Goal: Information Seeking & Learning: Check status

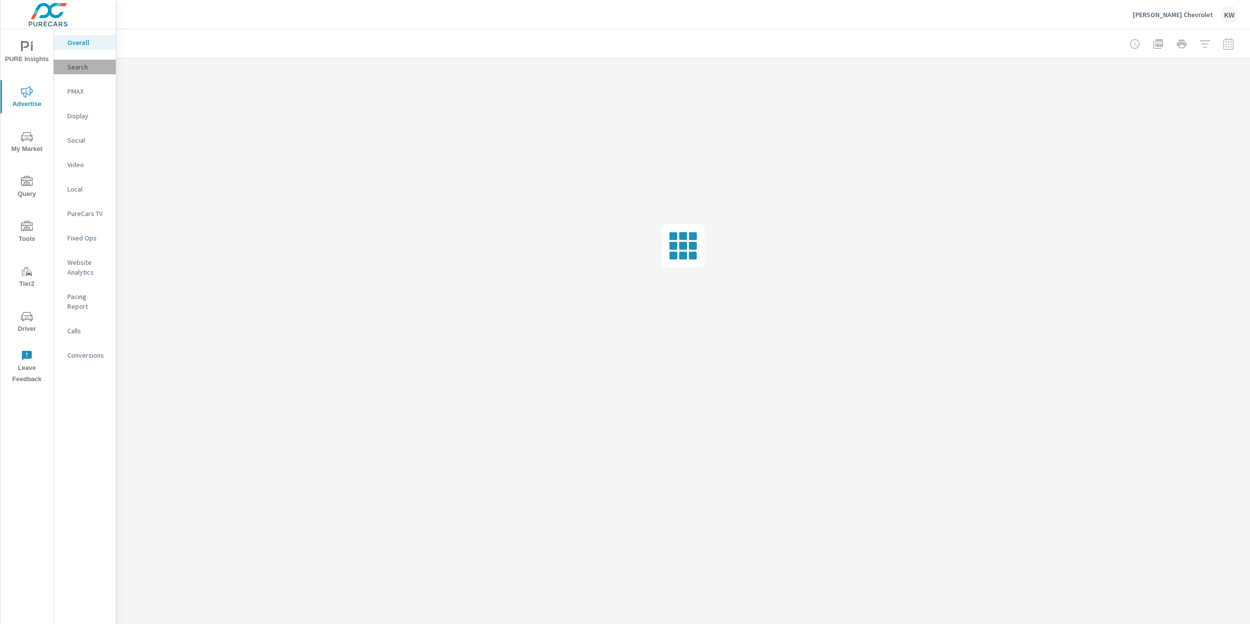
click at [94, 64] on p "Search" at bounding box center [87, 67] width 41 height 10
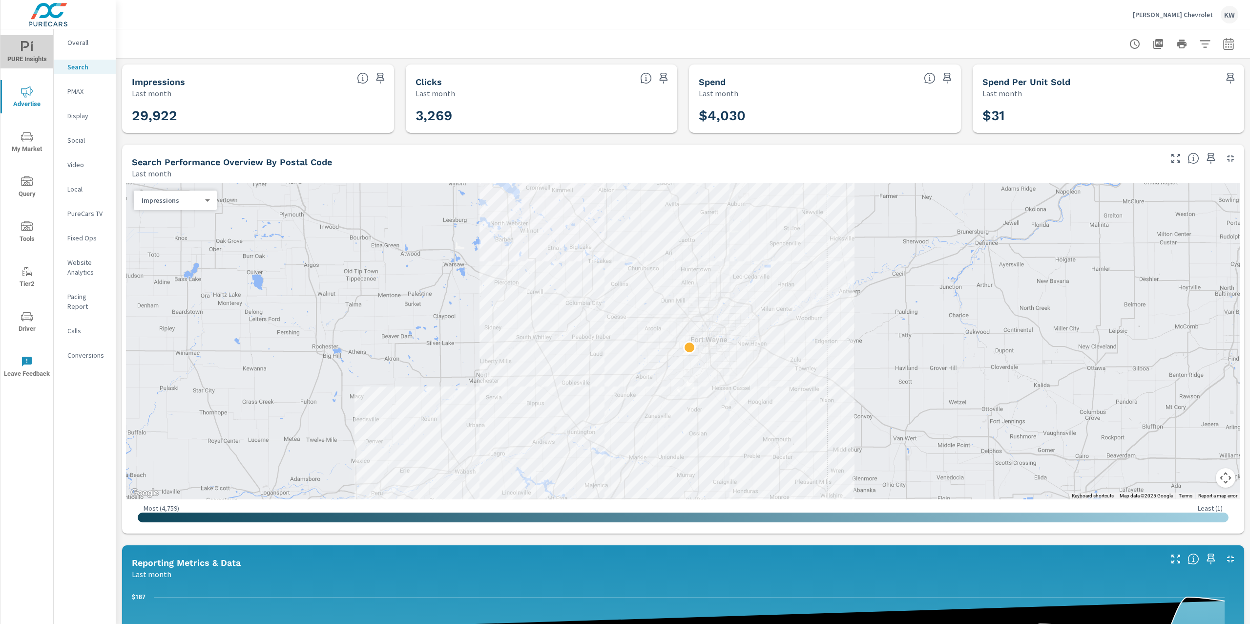
click at [30, 48] on icon "nav menu" at bounding box center [27, 47] width 12 height 12
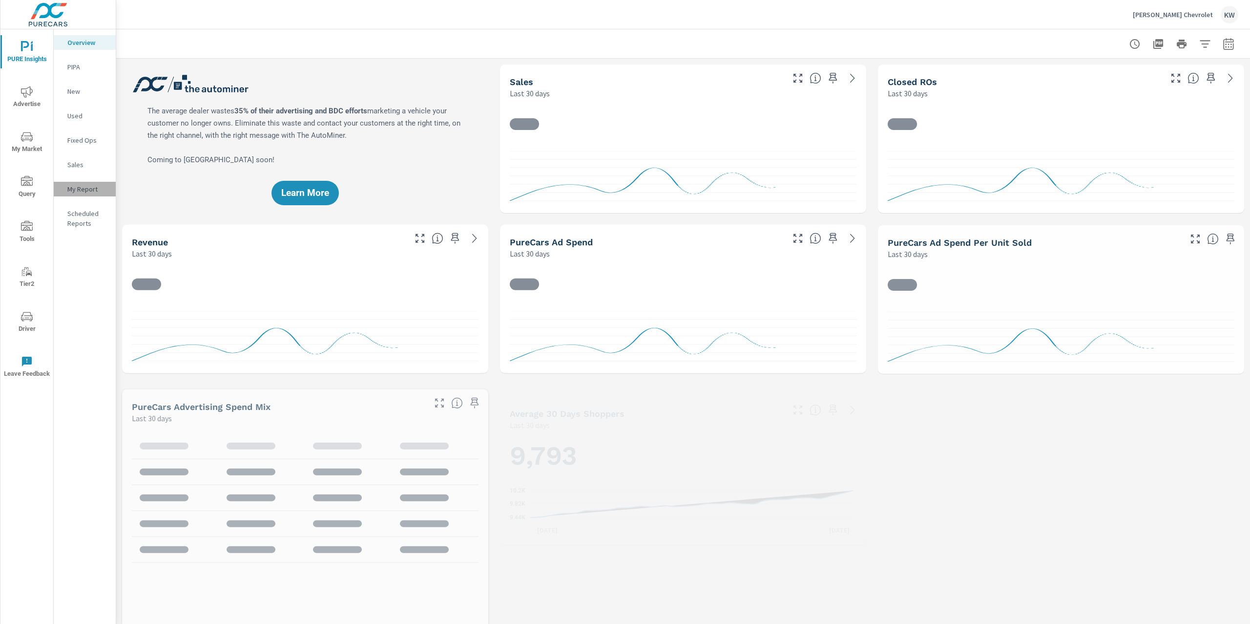
click at [85, 188] on p "My Report" at bounding box center [87, 189] width 41 height 10
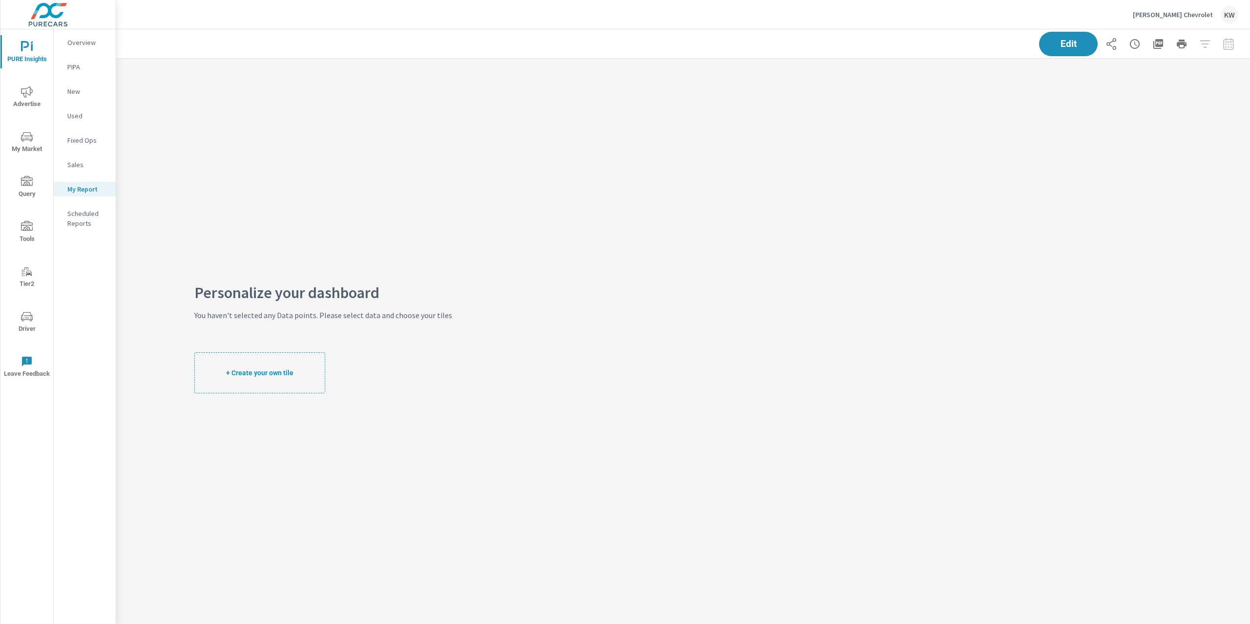
click at [80, 46] on p "Overview" at bounding box center [87, 43] width 41 height 10
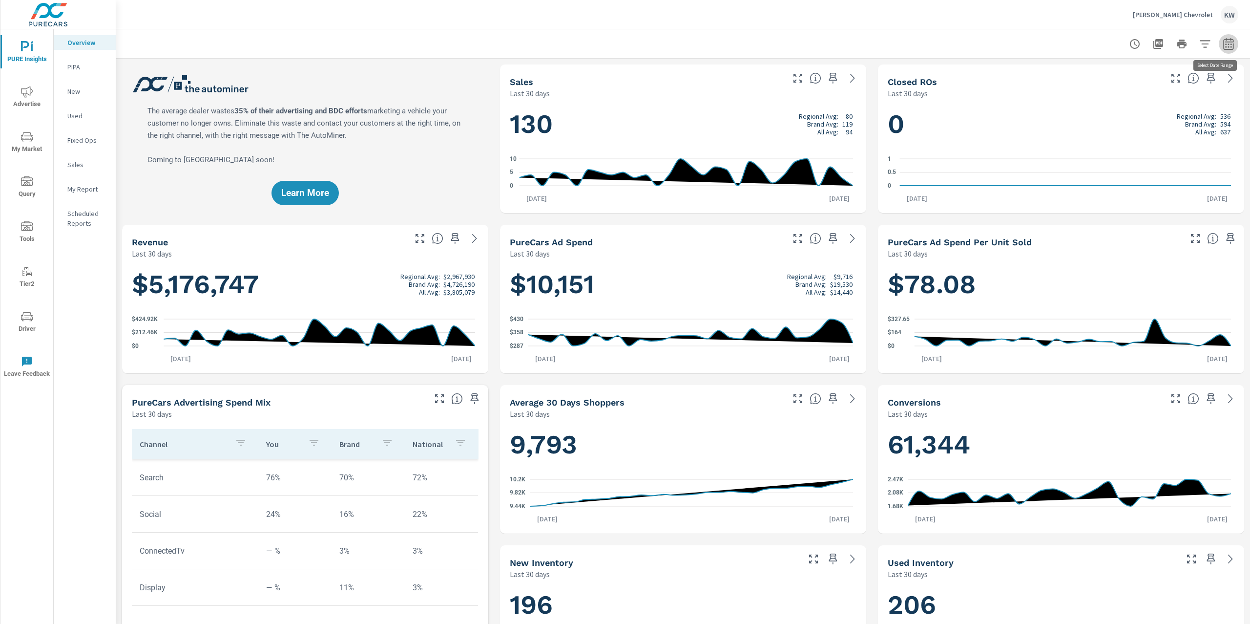
click at [1223, 44] on icon "button" at bounding box center [1229, 44] width 12 height 12
click at [1189, 79] on select "Custom Yesterday Last week Last 7 days Last 14 days Last 30 days Last 45 days L…" at bounding box center [1141, 85] width 98 height 20
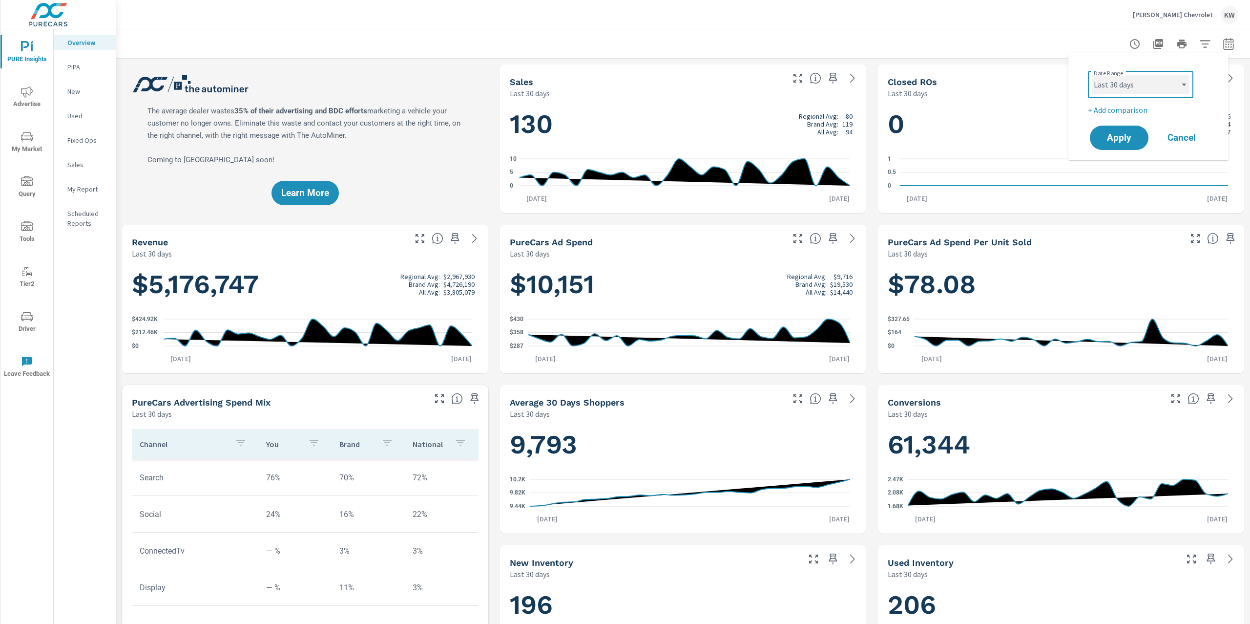
click at [1092, 75] on select "Custom Yesterday Last week Last 7 days Last 14 days Last 30 days Last 45 days L…" at bounding box center [1141, 85] width 98 height 20
select select "Last month"
click at [1122, 137] on span "Apply" at bounding box center [1119, 137] width 40 height 9
